Goal: Transaction & Acquisition: Book appointment/travel/reservation

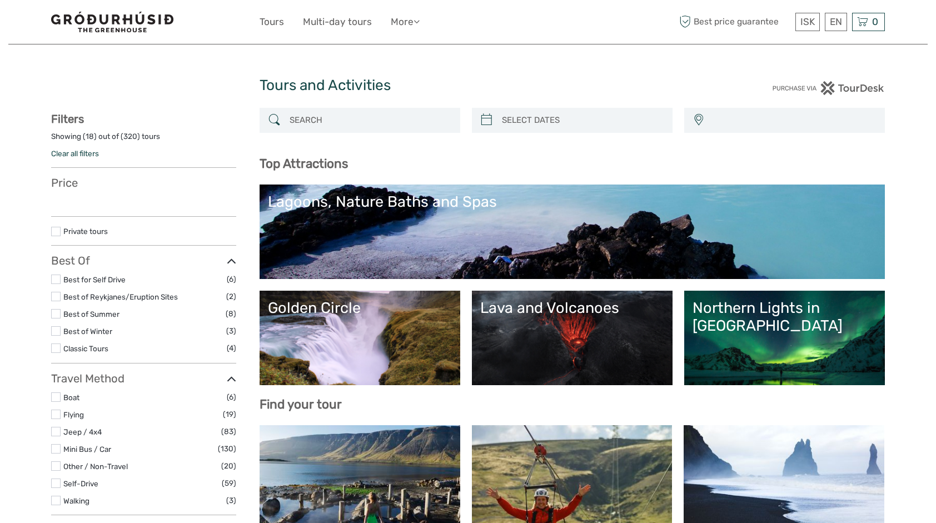
select select
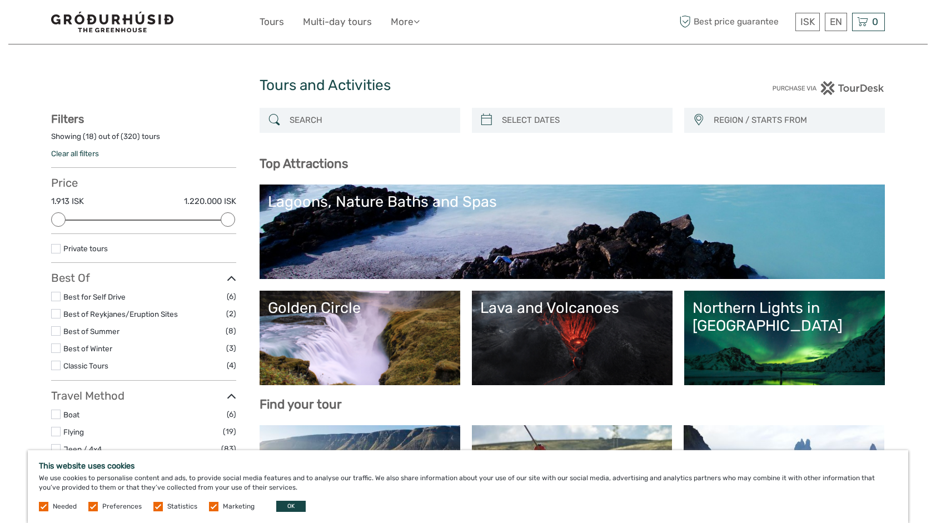
click at [307, 121] on input "search" at bounding box center [370, 120] width 170 height 19
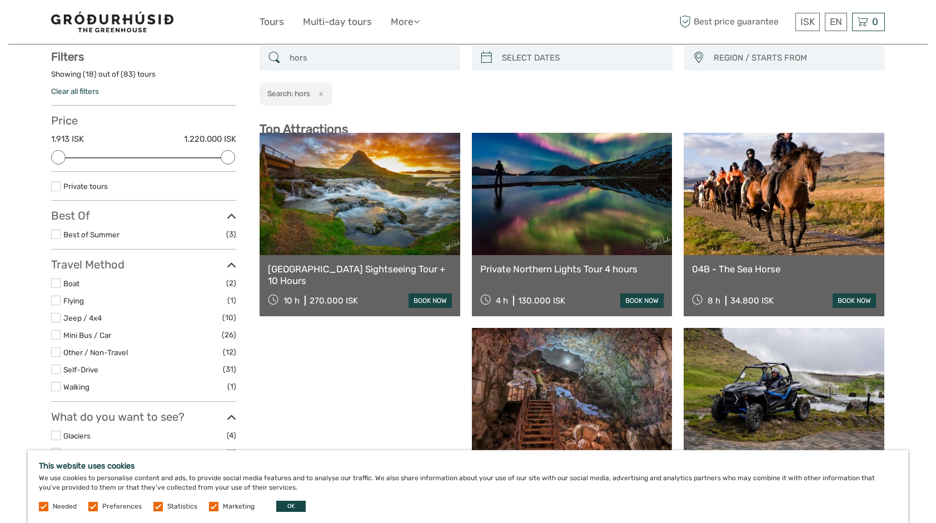
scroll to position [63, 0]
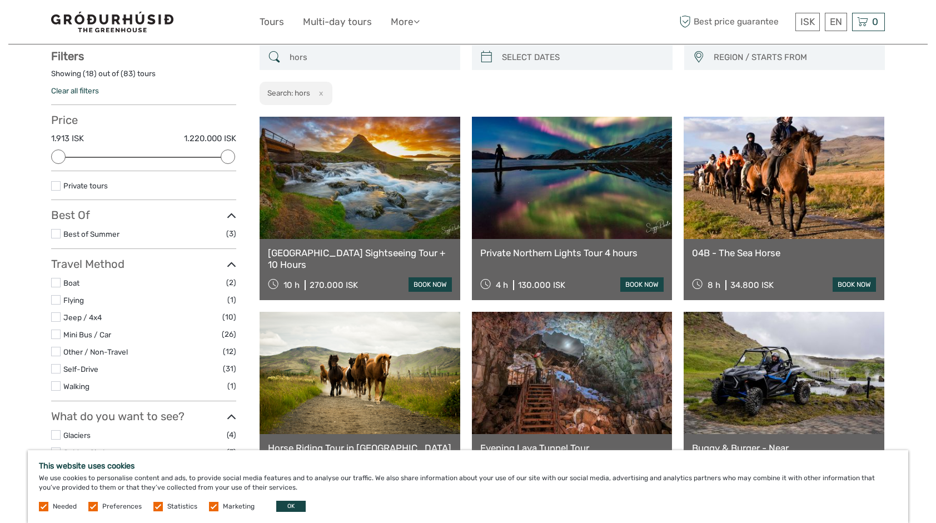
type input "hors"
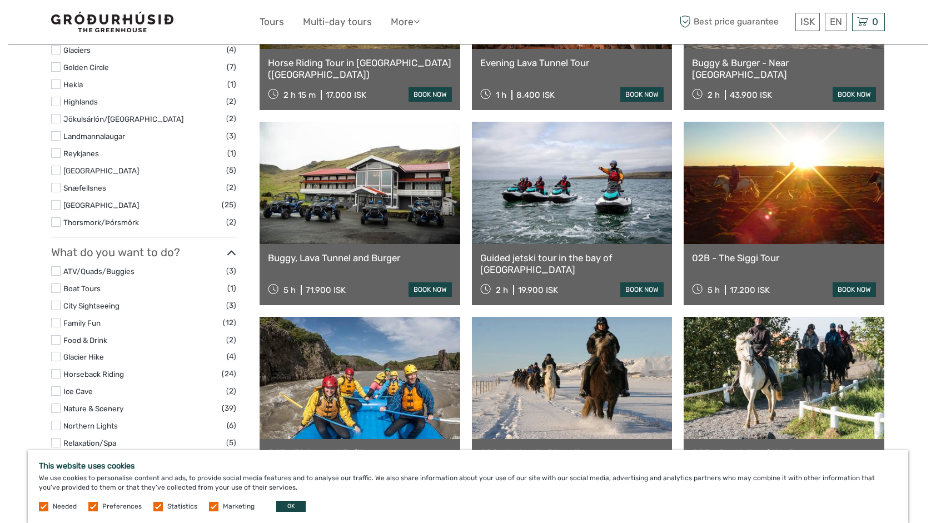
scroll to position [508, 0]
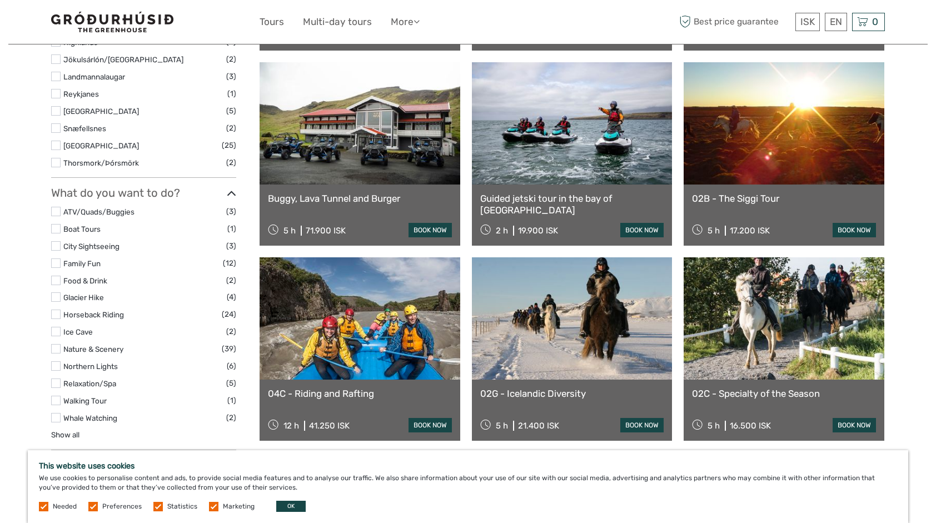
click at [758, 200] on link "02B - The Siggi Tour" at bounding box center [784, 198] width 184 height 11
